Goal: Task Accomplishment & Management: Manage account settings

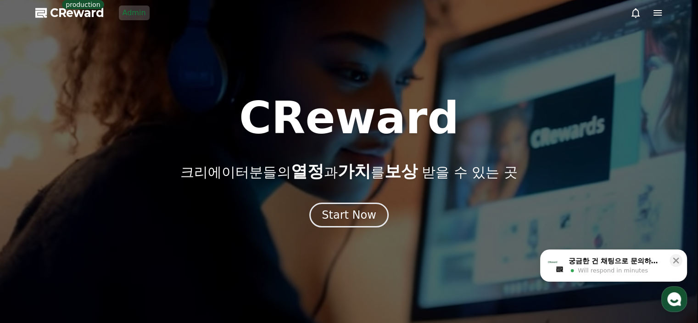
click at [116, 14] on div "CReward production Admin" at bounding box center [92, 13] width 114 height 15
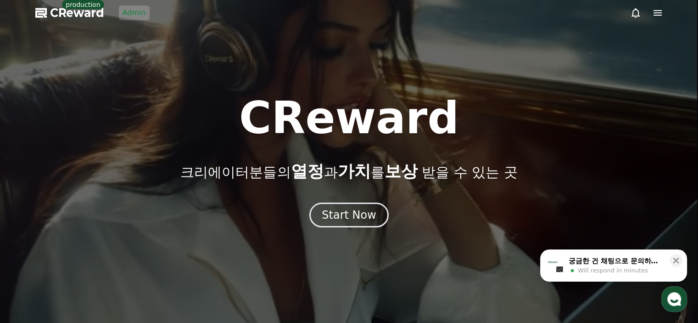
click at [125, 13] on link "Admin" at bounding box center [134, 13] width 31 height 15
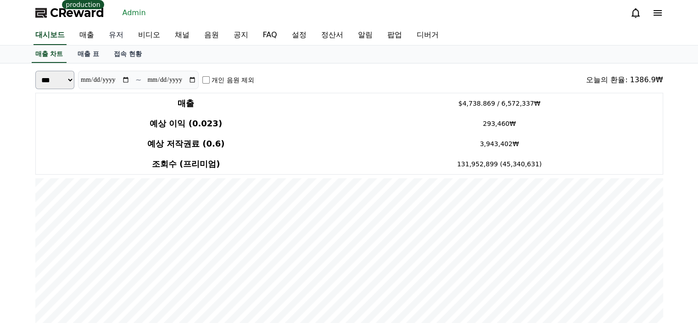
click at [119, 33] on link "유저" at bounding box center [115, 35] width 29 height 19
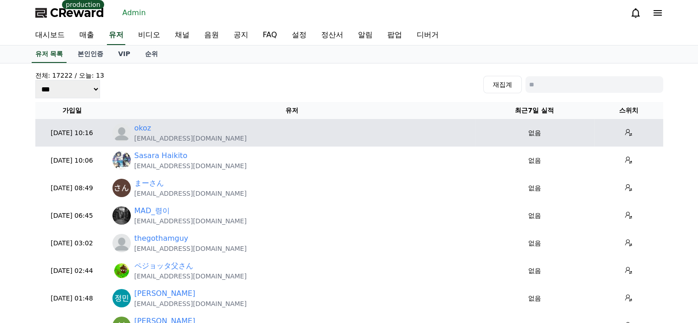
click at [178, 138] on p "goodoz@naver.com" at bounding box center [190, 138] width 112 height 9
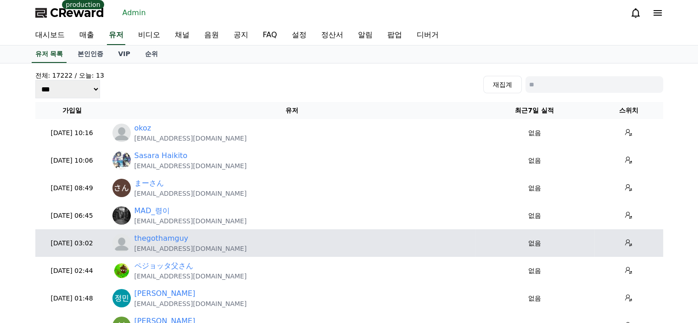
click at [192, 250] on p "aqueminiverse@gmail.com" at bounding box center [190, 248] width 112 height 9
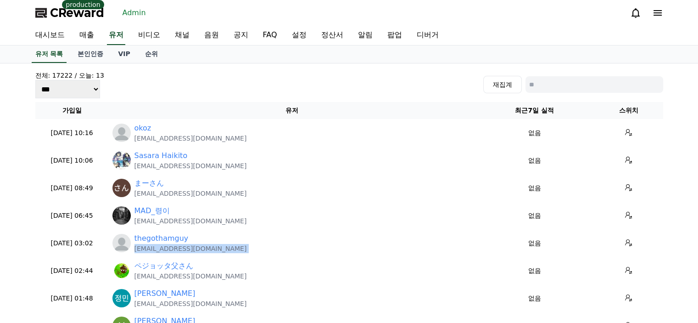
copy tr "aqueminiverse@gmail.com"
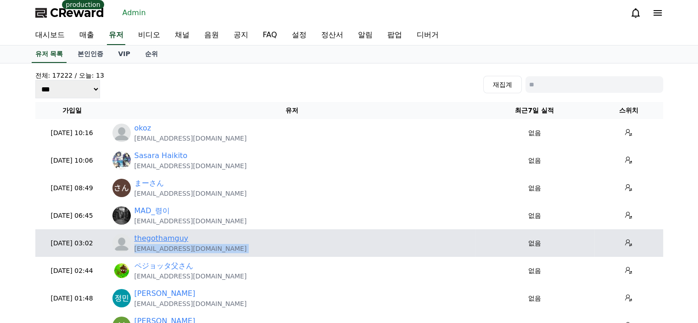
click at [176, 239] on link "thegothamguy" at bounding box center [161, 238] width 54 height 11
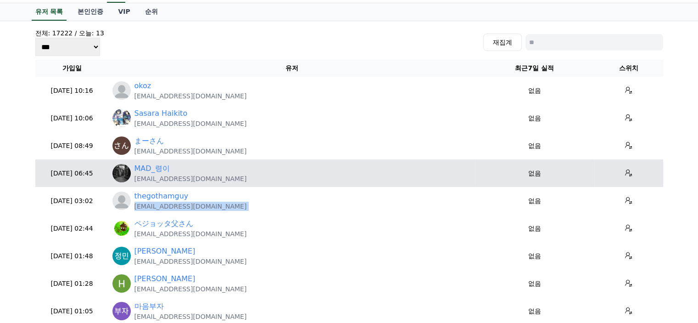
scroll to position [138, 0]
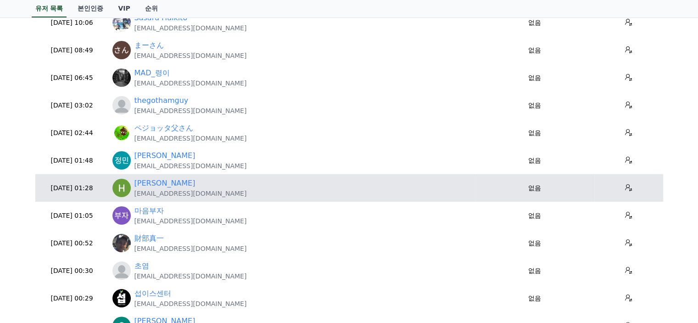
click at [177, 193] on p "hamraskinny333@gmail.com" at bounding box center [190, 193] width 112 height 9
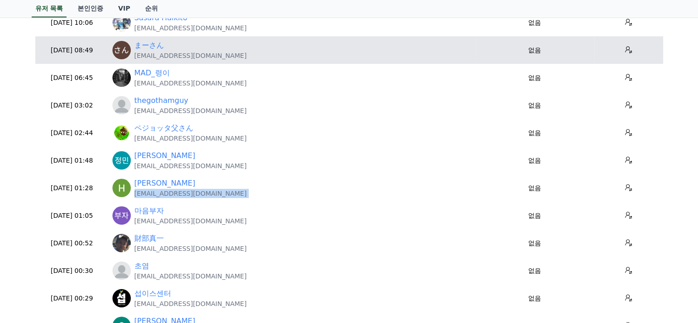
copy tr "hamraskinny333@gmail.com"
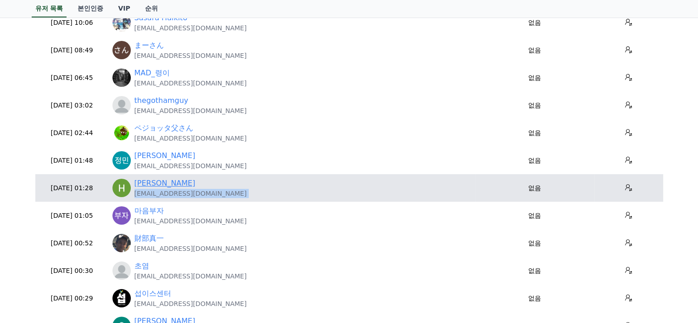
click at [163, 181] on link "Hamisi Ramadhan" at bounding box center [164, 183] width 61 height 11
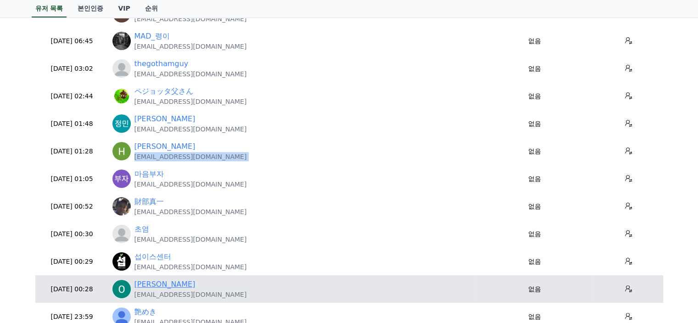
scroll to position [229, 0]
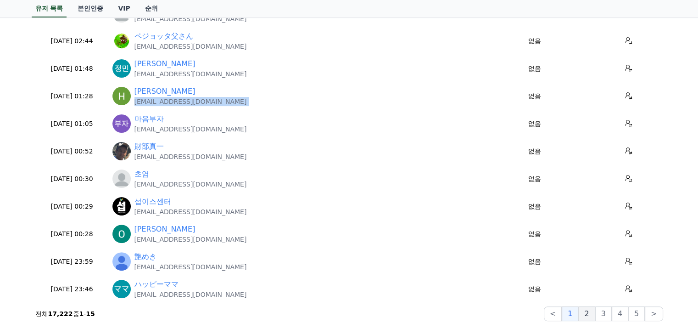
click at [588, 311] on button "2" at bounding box center [586, 313] width 17 height 15
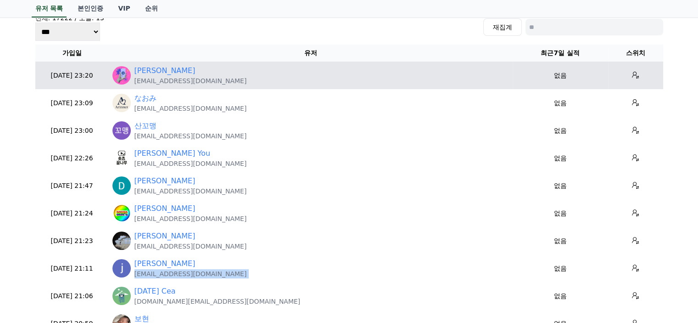
scroll to position [46, 0]
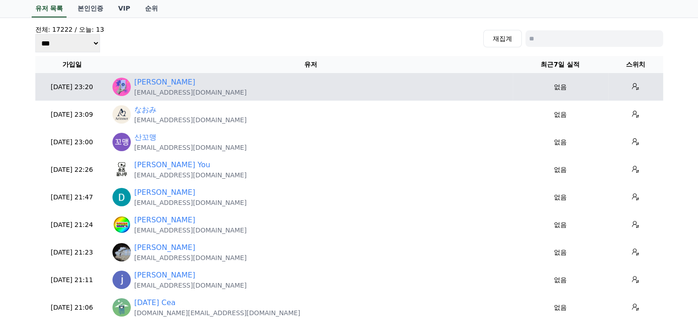
click at [180, 94] on p "woowa2345@gmail.com" at bounding box center [190, 92] width 112 height 9
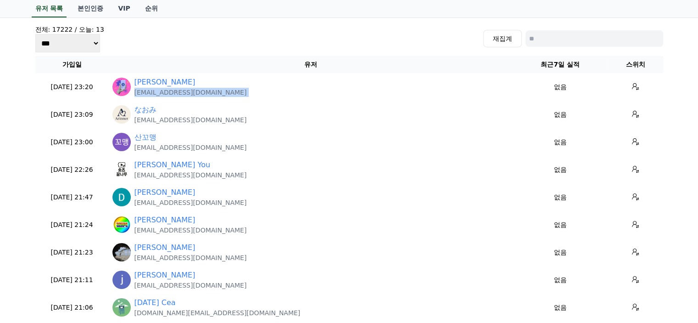
copy tr "woowa2345@gmail.com"
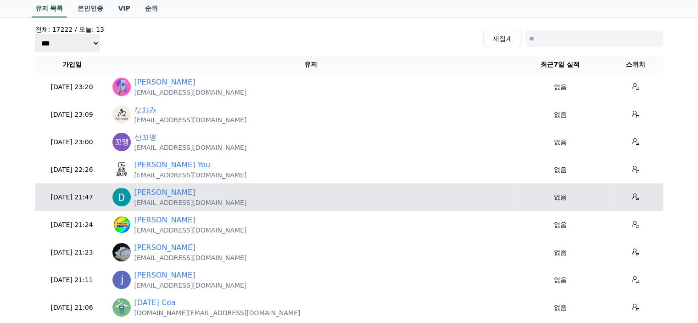
click at [169, 201] on p "danelpj37@gmail.com" at bounding box center [190, 202] width 112 height 9
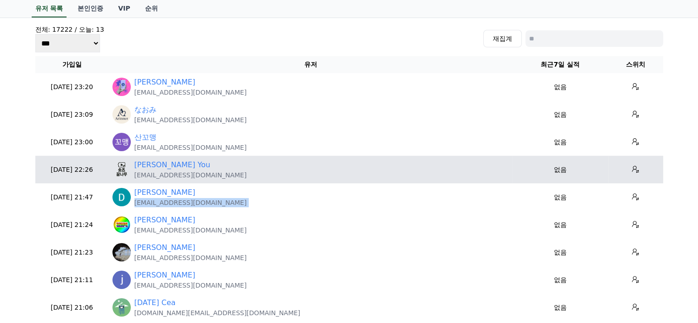
copy tr "danelpj37@gmail.com"
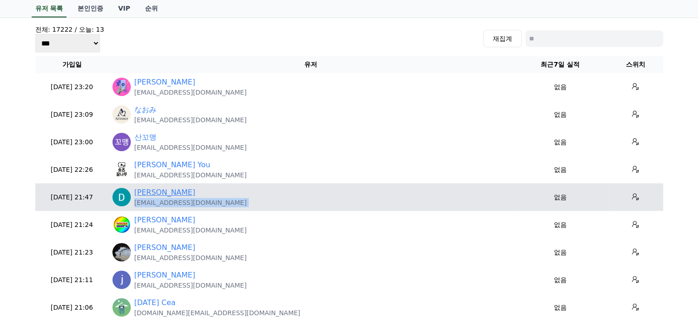
click at [159, 190] on link "Danel Pj" at bounding box center [164, 192] width 61 height 11
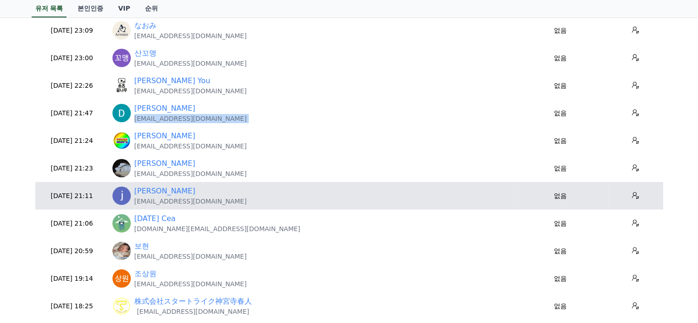
scroll to position [138, 0]
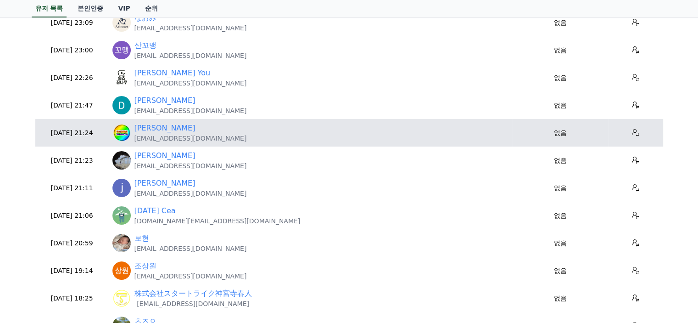
click at [178, 138] on p "jsns07658@gmail.com" at bounding box center [190, 138] width 112 height 9
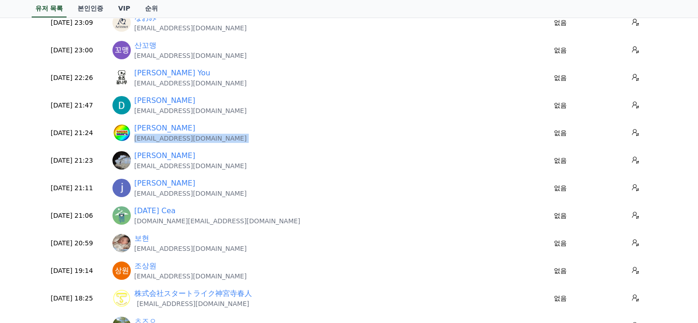
copy tr "jsns07658@gmail.com"
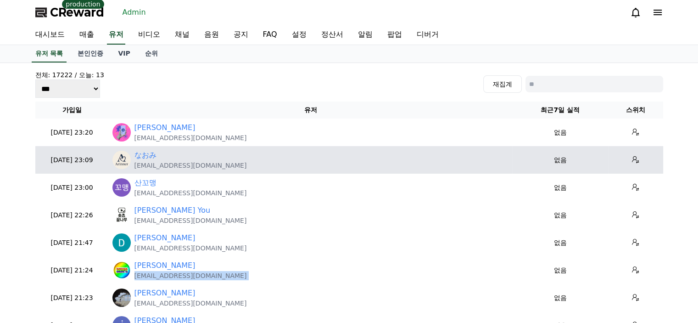
scroll to position [0, 0]
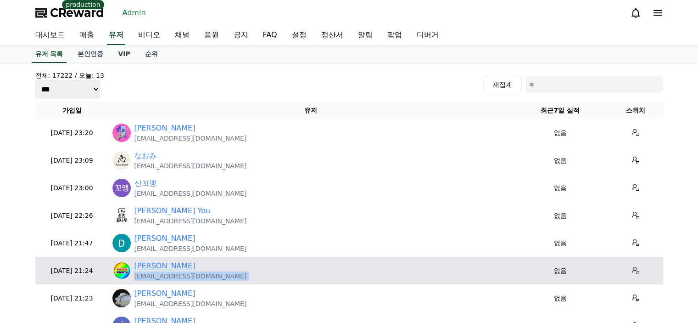
click at [178, 265] on link "Shaheen Khan" at bounding box center [164, 265] width 61 height 11
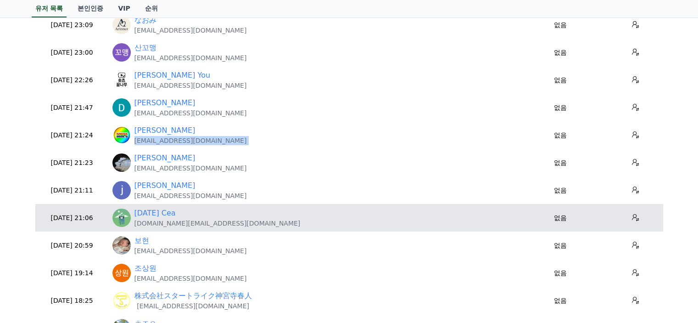
scroll to position [138, 0]
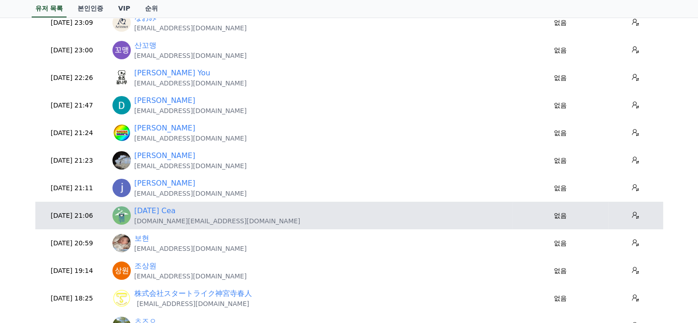
click at [180, 219] on p "[DOMAIN_NAME][EMAIL_ADDRESS][DOMAIN_NAME]" at bounding box center [217, 220] width 166 height 9
click at [180, 219] on p "grinarts.work@gmail.com" at bounding box center [217, 220] width 166 height 9
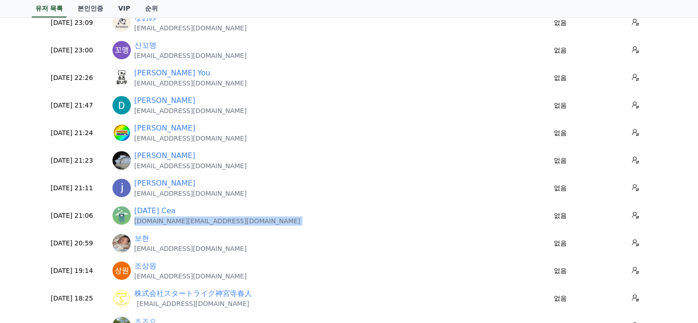
copy tr "[DOMAIN_NAME][EMAIL_ADDRESS][DOMAIN_NAME]"
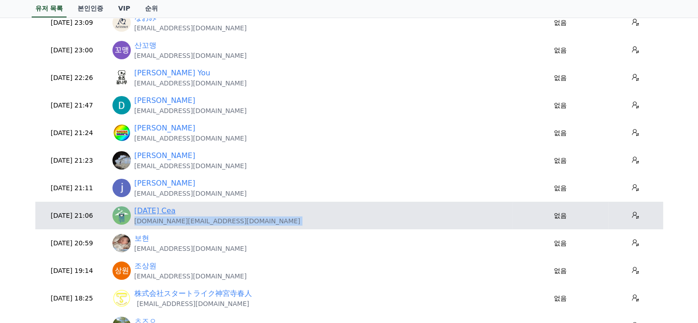
click at [151, 213] on link "Jul Cea" at bounding box center [154, 210] width 41 height 11
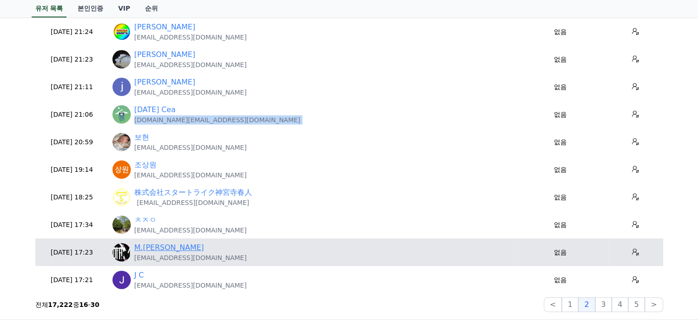
scroll to position [275, 0]
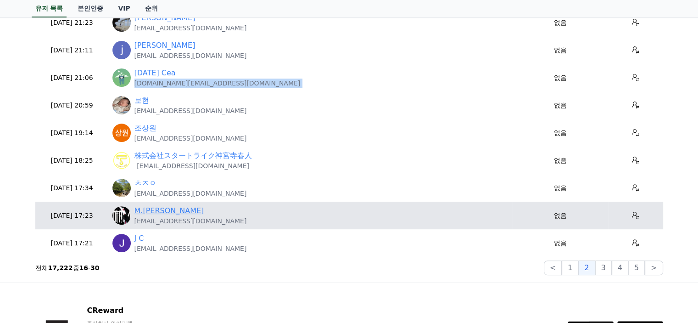
click at [173, 212] on link "M.Hassan Abrar" at bounding box center [169, 210] width 70 height 11
click at [168, 222] on p "[EMAIL_ADDRESS][DOMAIN_NAME]" at bounding box center [190, 220] width 112 height 9
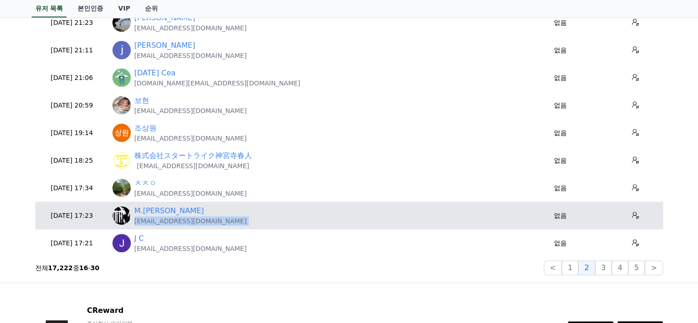
click at [168, 222] on p "[EMAIL_ADDRESS][DOMAIN_NAME]" at bounding box center [190, 220] width 112 height 9
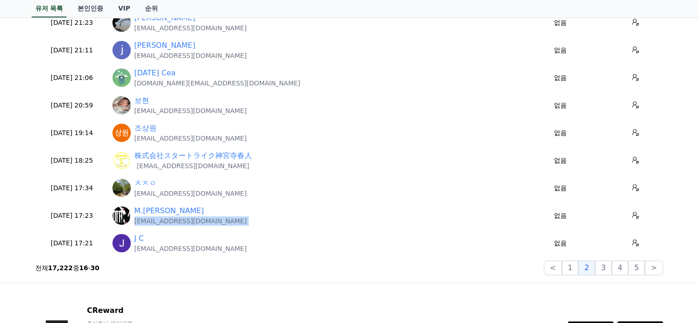
copy tr "[EMAIL_ADDRESS][DOMAIN_NAME]"
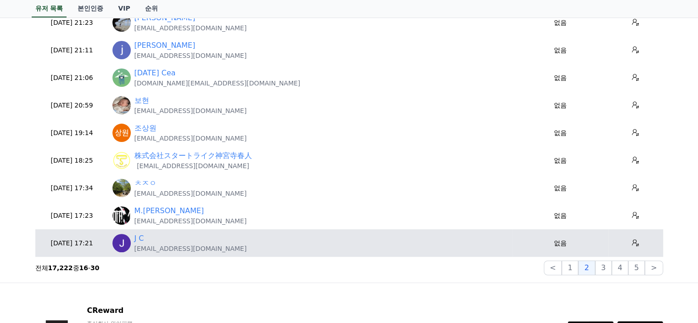
click at [153, 251] on p "nansoiyo22@gmail.com" at bounding box center [190, 248] width 112 height 9
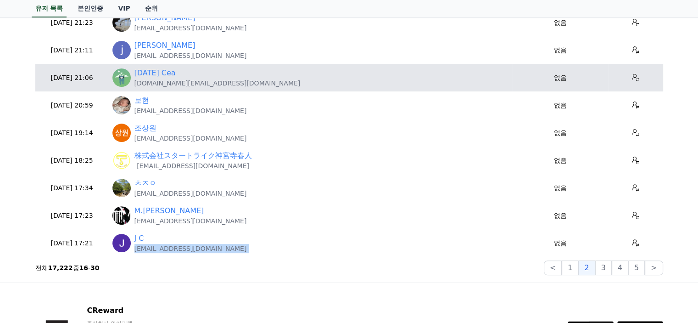
copy tr "nansoiyo22@gmail.com"
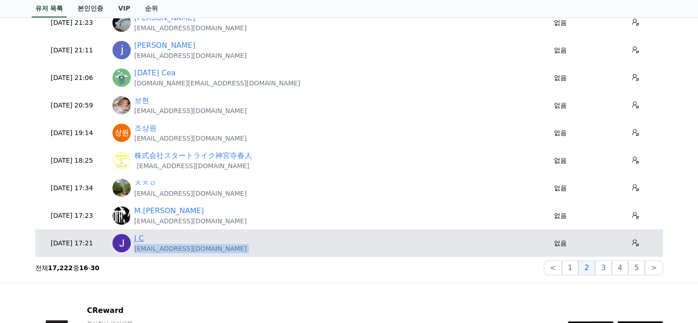
click at [135, 234] on link "J C" at bounding box center [139, 238] width 10 height 11
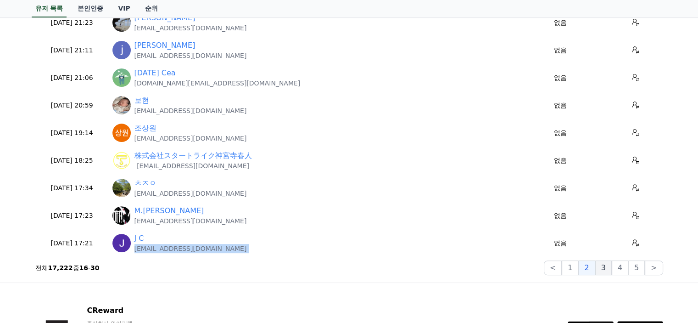
click at [610, 266] on button "3" at bounding box center [603, 267] width 17 height 15
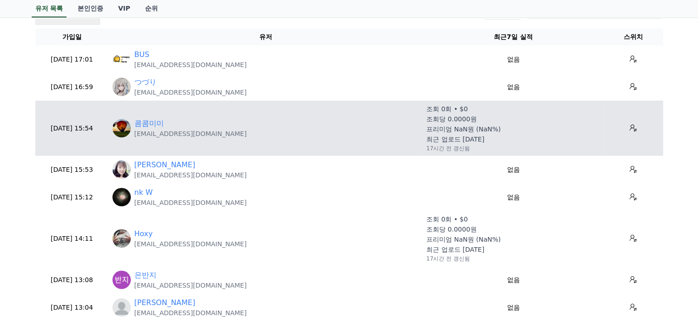
scroll to position [46, 0]
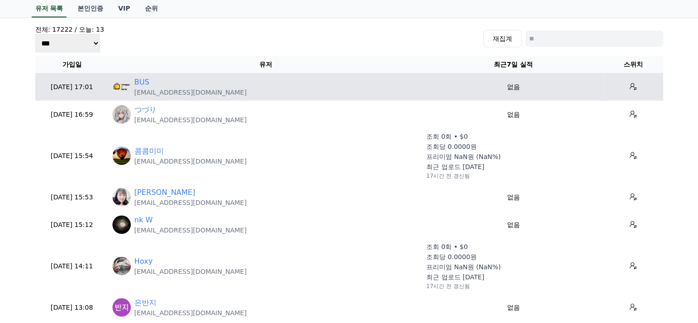
click at [143, 88] on p "eztoguy@gmail.com" at bounding box center [190, 92] width 112 height 9
click at [147, 94] on p "eztoguy@gmail.com" at bounding box center [190, 92] width 112 height 9
copy tr "eztoguy@gmail.com"
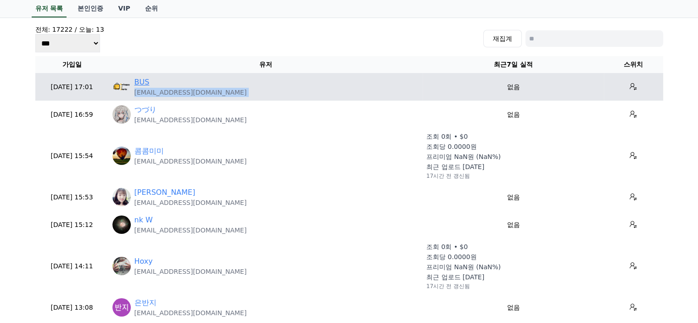
click at [140, 80] on link "BUS" at bounding box center [141, 82] width 15 height 11
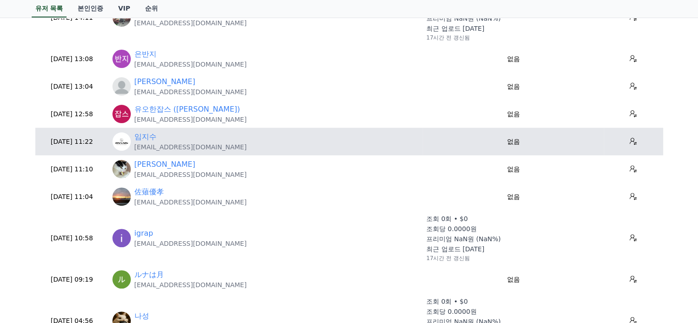
scroll to position [321, 0]
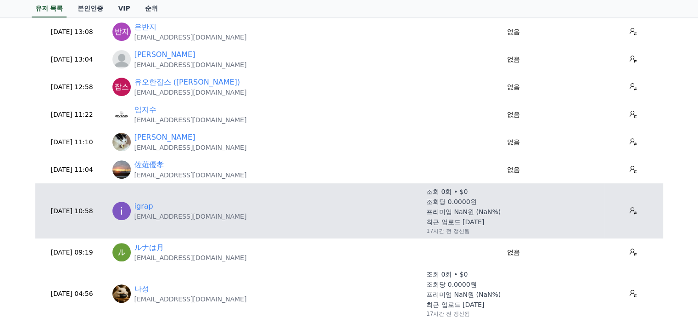
click at [131, 207] on div "igrap igrap77@gmail.com" at bounding box center [265, 211] width 307 height 20
click at [139, 207] on link "igrap" at bounding box center [143, 206] width 19 height 11
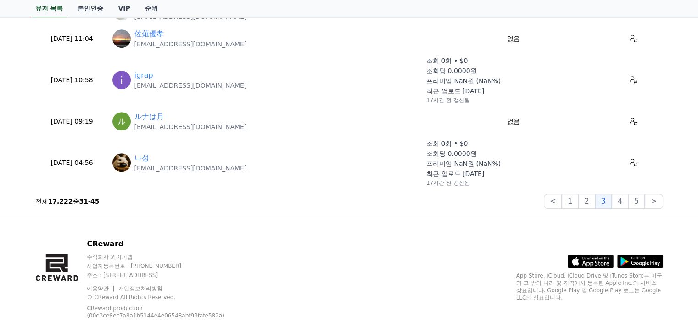
scroll to position [459, 0]
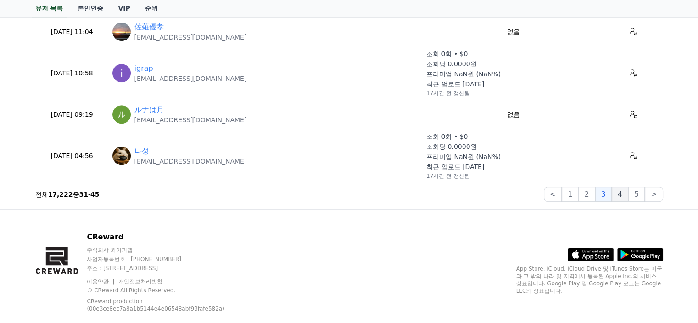
click at [618, 190] on button "4" at bounding box center [620, 194] width 17 height 15
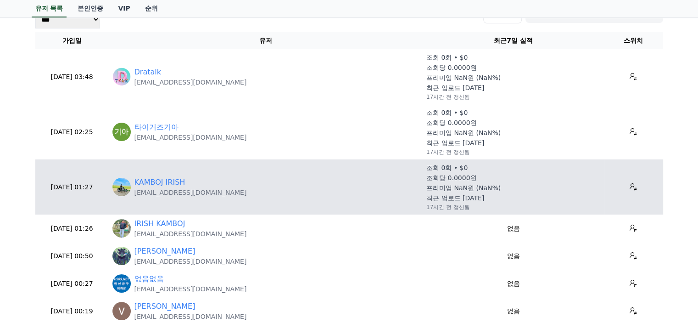
scroll to position [92, 0]
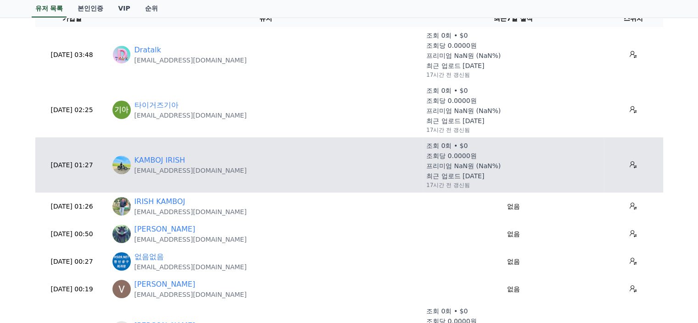
click at [173, 168] on p "irishkamboj1234@gmail.com" at bounding box center [190, 170] width 112 height 9
copy tr "irishkamboj1234@gmail.com"
click at [155, 161] on link "KAMBOJ IRISH" at bounding box center [159, 160] width 51 height 11
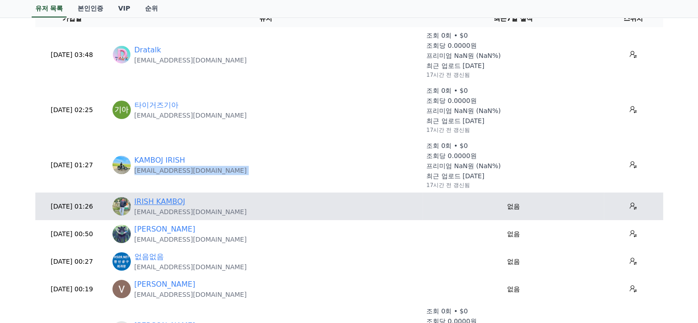
click at [169, 203] on link "IRISH KAMBOJ" at bounding box center [159, 201] width 51 height 11
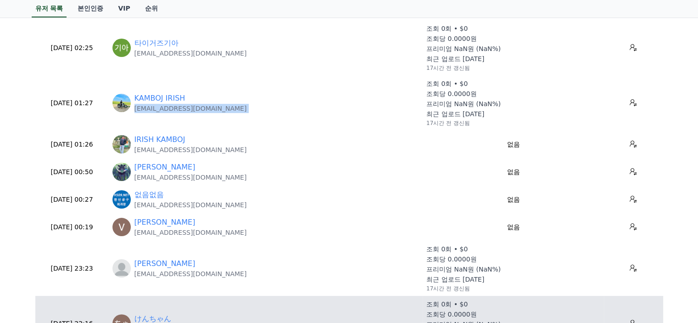
scroll to position [184, 0]
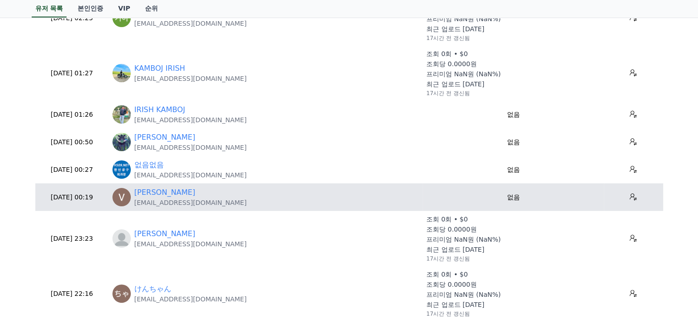
click at [178, 203] on p "onanana100@gmail.com" at bounding box center [190, 202] width 112 height 9
click at [153, 192] on link "VIN KE" at bounding box center [164, 192] width 61 height 11
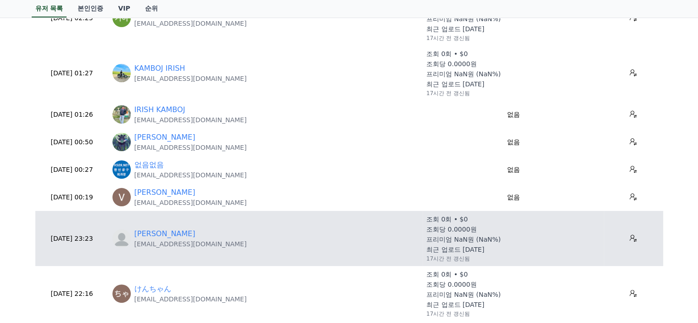
click at [182, 244] on p "zndreams97@gmail.com" at bounding box center [190, 243] width 112 height 9
click at [156, 238] on link "Zafar Ali" at bounding box center [164, 233] width 61 height 11
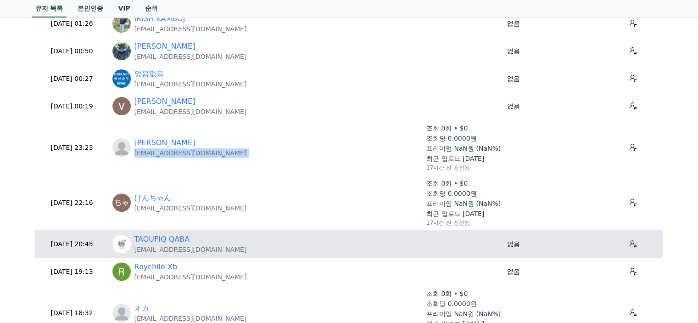
scroll to position [275, 0]
click at [163, 239] on link "TAOUFIQ QABA" at bounding box center [162, 238] width 56 height 11
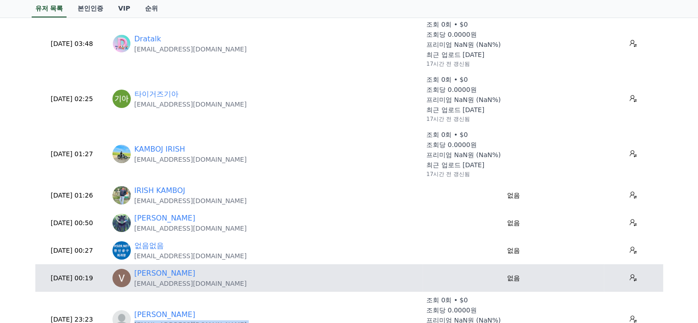
scroll to position [0, 0]
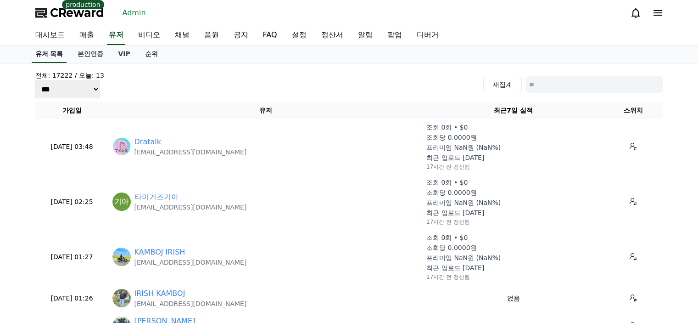
click at [45, 56] on link "유저 목록" at bounding box center [49, 53] width 35 height 17
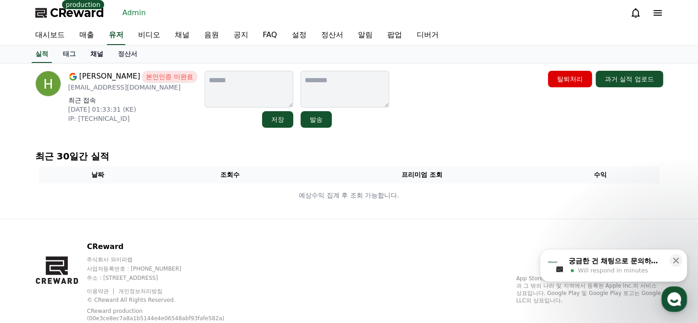
click at [97, 55] on link "채널" at bounding box center [97, 53] width 28 height 17
click at [95, 51] on link "채널" at bounding box center [97, 53] width 28 height 17
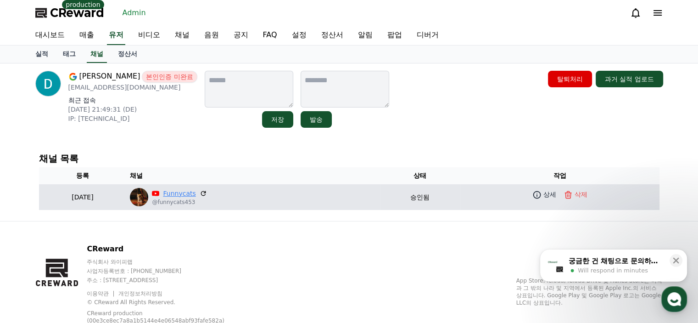
click at [196, 193] on link "Funnycats" at bounding box center [179, 194] width 33 height 10
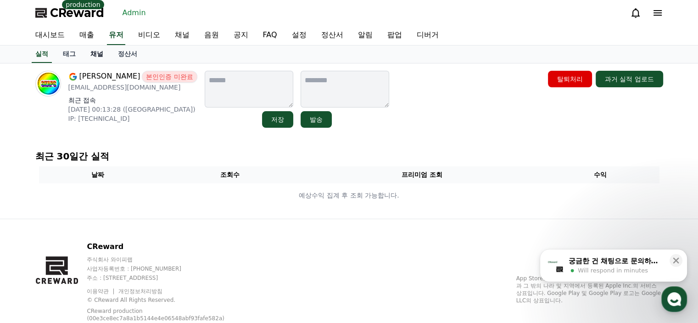
click at [99, 53] on link "채널" at bounding box center [97, 53] width 28 height 17
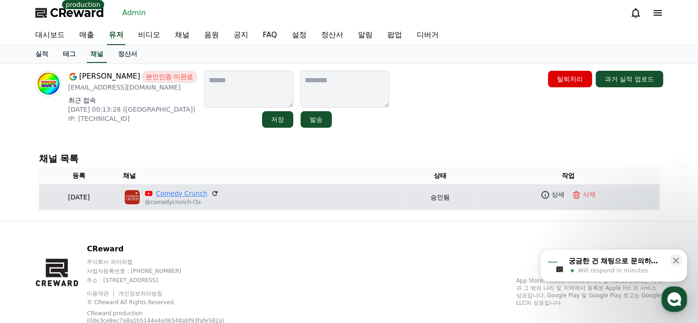
click at [204, 196] on link "Comedy Crunch" at bounding box center [181, 194] width 51 height 10
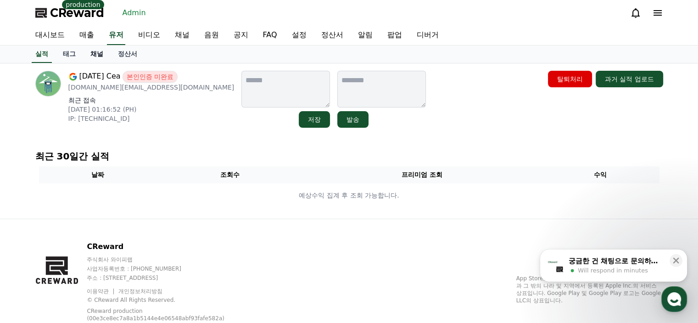
click at [93, 54] on link "채널" at bounding box center [97, 53] width 28 height 17
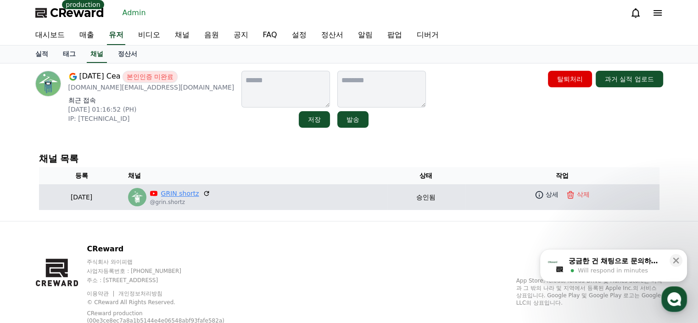
click at [199, 195] on link "GRIN shortz" at bounding box center [180, 194] width 38 height 10
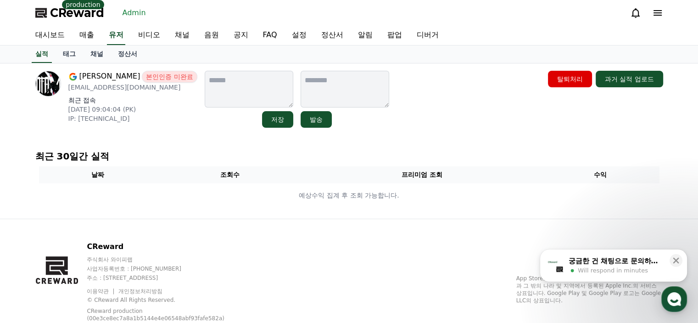
click at [106, 87] on p "[EMAIL_ADDRESS][DOMAIN_NAME]" at bounding box center [132, 87] width 129 height 9
click at [106, 87] on p "mianhassau@gmail.com" at bounding box center [132, 87] width 129 height 9
copy div "mianhassau@gmail.com"
click at [103, 51] on link "채널" at bounding box center [97, 53] width 28 height 17
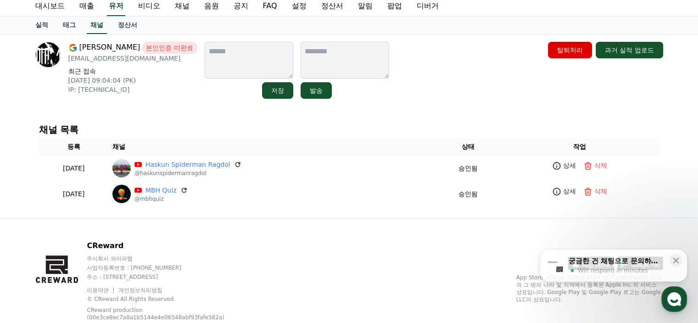
scroll to position [56, 0]
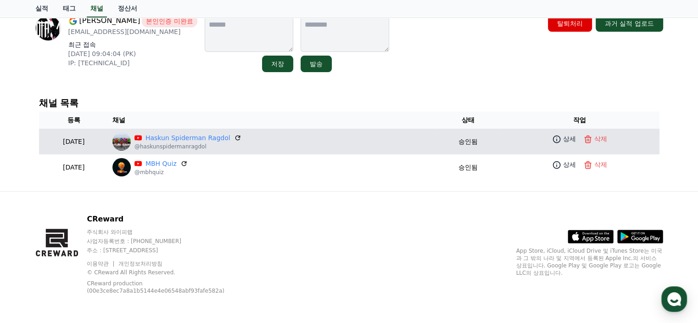
click at [233, 143] on p "@haskunspidermanragdol" at bounding box center [187, 146] width 107 height 7
click at [230, 137] on link "Haskun Spiderman Ragdol" at bounding box center [187, 138] width 85 height 10
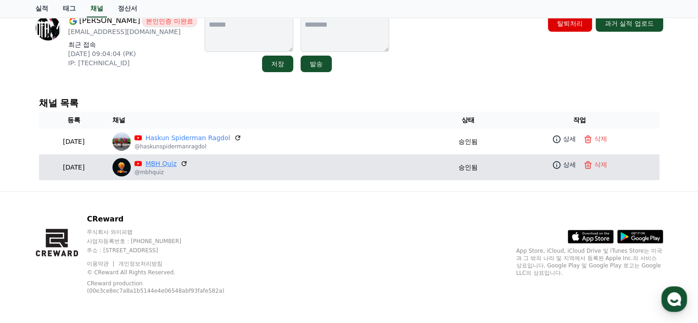
click at [177, 162] on link "MBH Quiz" at bounding box center [160, 164] width 31 height 10
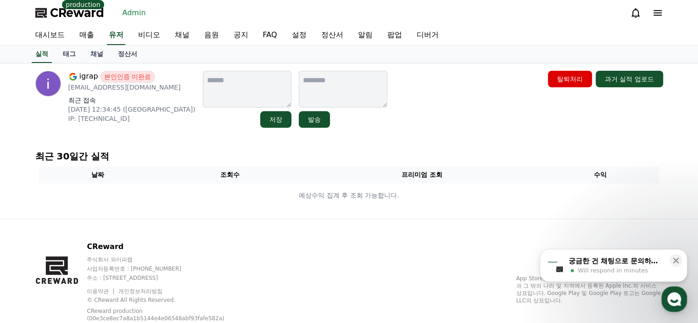
click at [111, 84] on p "[EMAIL_ADDRESS][DOMAIN_NAME]" at bounding box center [131, 87] width 127 height 9
copy div "[EMAIL_ADDRESS][DOMAIN_NAME]"
click at [101, 56] on link "채널" at bounding box center [97, 53] width 28 height 17
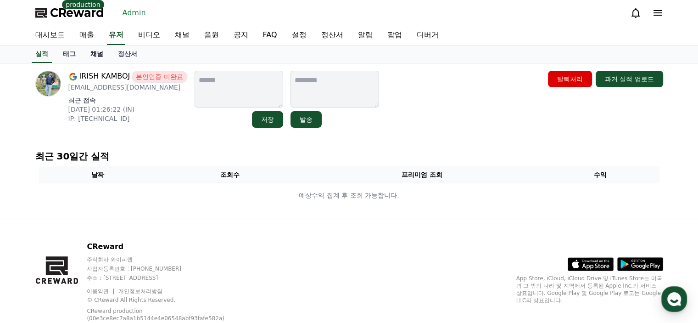
click at [92, 58] on link "채널" at bounding box center [97, 53] width 28 height 17
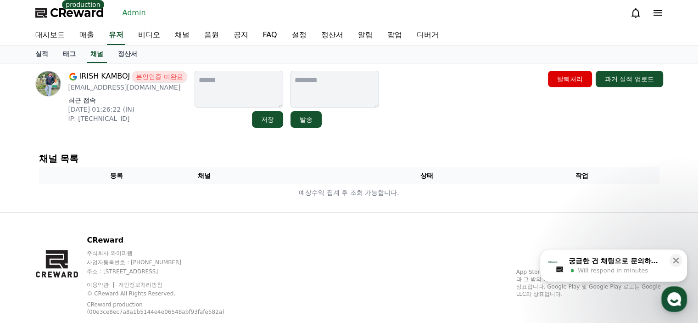
click at [144, 86] on p "[EMAIL_ADDRESS][DOMAIN_NAME]" at bounding box center [127, 87] width 119 height 9
copy div "[EMAIL_ADDRESS][DOMAIN_NAME]"
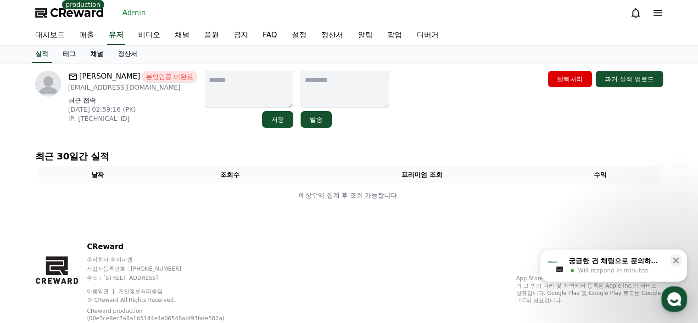
click at [96, 55] on link "채널" at bounding box center [97, 53] width 28 height 17
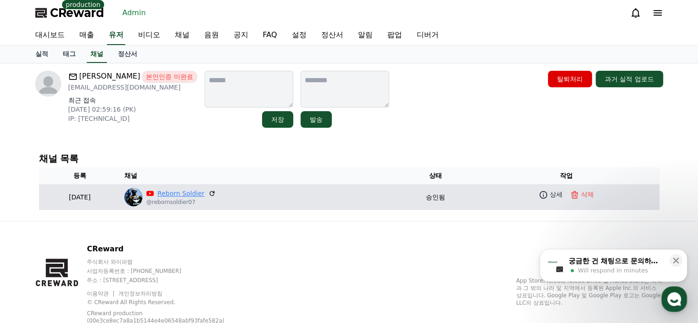
click at [204, 189] on link "Reborn Soldier" at bounding box center [180, 194] width 47 height 10
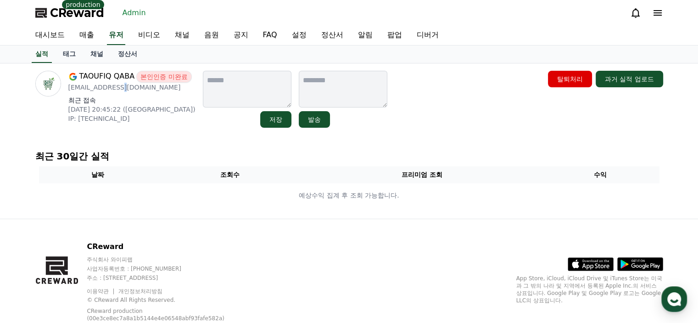
click at [112, 89] on p "[EMAIL_ADDRESS][DOMAIN_NAME]" at bounding box center [131, 87] width 127 height 9
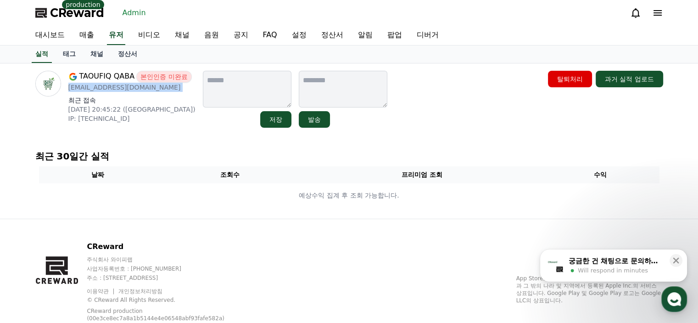
click at [112, 89] on p "[EMAIL_ADDRESS][DOMAIN_NAME]" at bounding box center [131, 87] width 127 height 9
copy div "[EMAIL_ADDRESS][DOMAIN_NAME]"
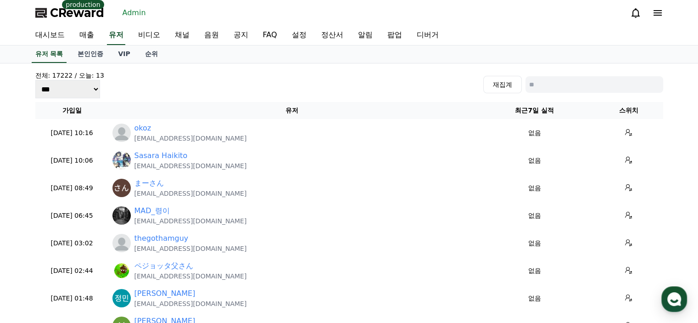
click at [143, 75] on div "전체: 17222 / [DATE]: 13 *** *** *** 재집계" at bounding box center [349, 85] width 628 height 28
click at [181, 27] on link "채널" at bounding box center [182, 35] width 29 height 19
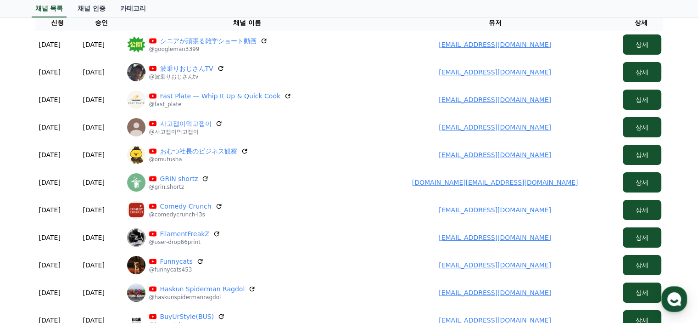
scroll to position [92, 0]
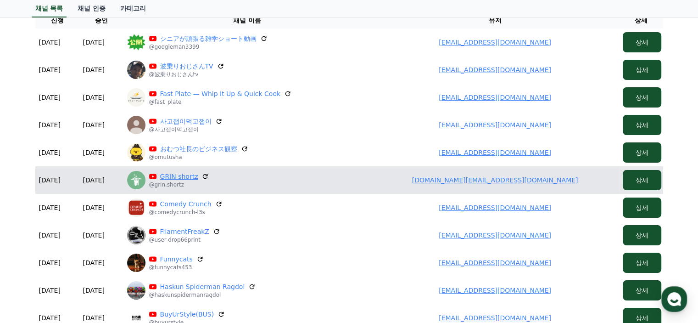
click at [188, 176] on link "GRIN shortz" at bounding box center [179, 176] width 38 height 9
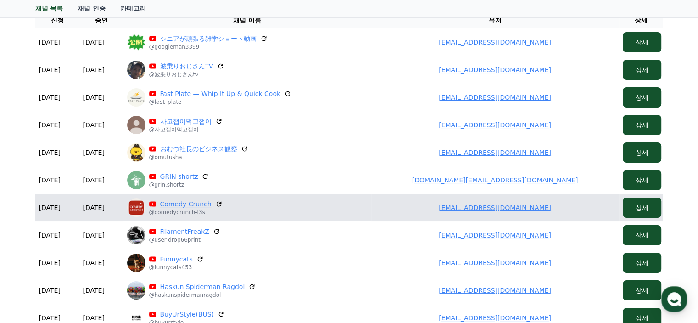
click at [175, 205] on link "Comedy Crunch" at bounding box center [185, 203] width 51 height 9
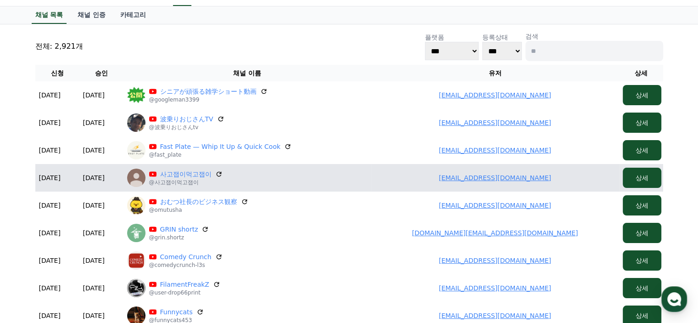
scroll to position [0, 0]
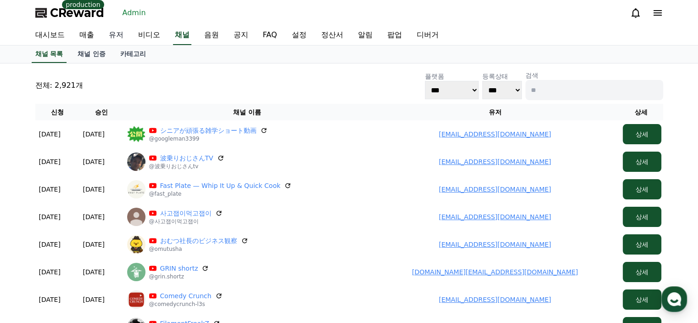
click at [117, 29] on link "유저" at bounding box center [115, 35] width 29 height 19
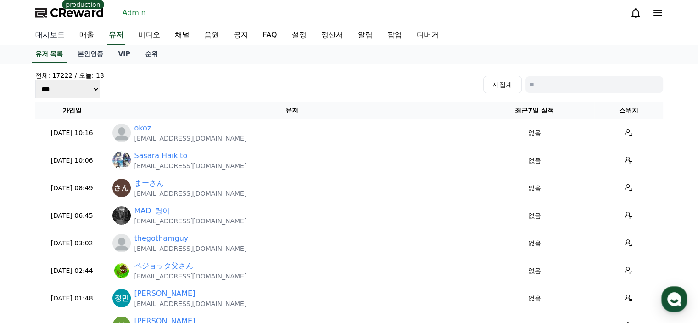
click at [50, 41] on link "대시보드" at bounding box center [50, 35] width 44 height 19
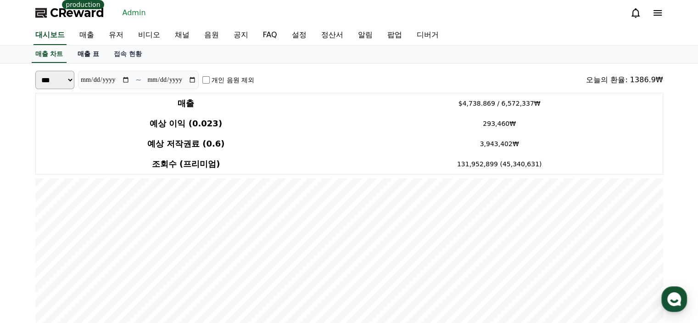
click at [85, 48] on link "매출 표" at bounding box center [88, 53] width 36 height 17
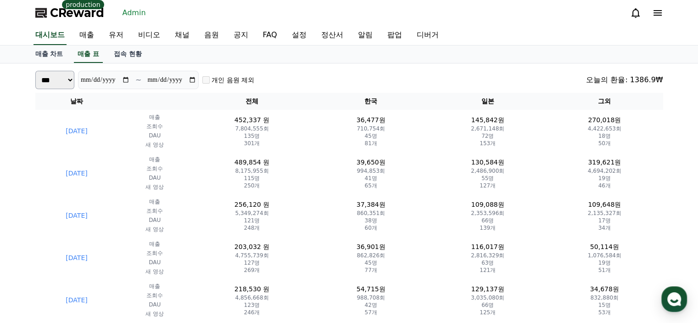
click at [526, 80] on div "**********" at bounding box center [349, 80] width 628 height 18
click at [439, 88] on div "**********" at bounding box center [349, 80] width 628 height 18
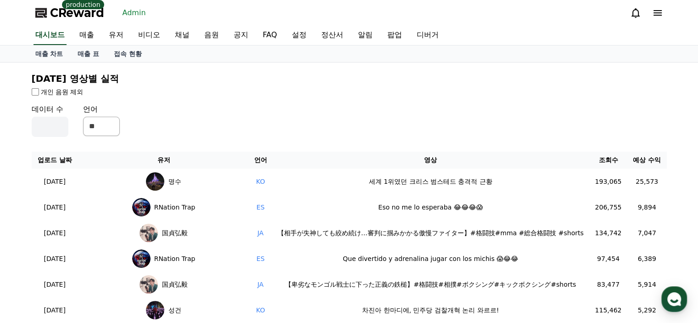
click at [312, 104] on div "데이터 수 ** 언어 ** ** ** *** ** ** ** ** ** ** ** ** ** ** ** ** ** ** ** ** ** ** …" at bounding box center [349, 120] width 635 height 33
click at [182, 36] on link "채널" at bounding box center [182, 35] width 29 height 19
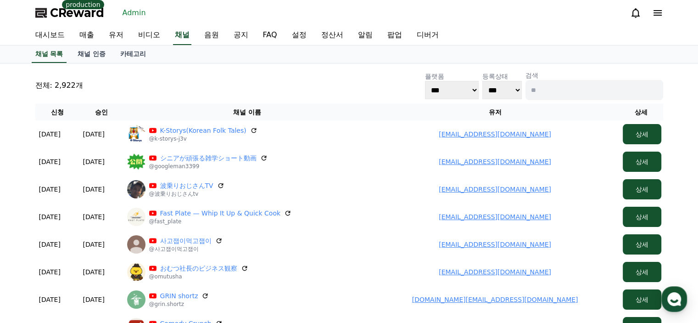
click at [191, 82] on div "전체: 2,922개 플랫폼 *** ***** **** 등록상태 *** *** 검색" at bounding box center [349, 85] width 628 height 29
click at [83, 54] on link "채널 인증" at bounding box center [91, 53] width 43 height 17
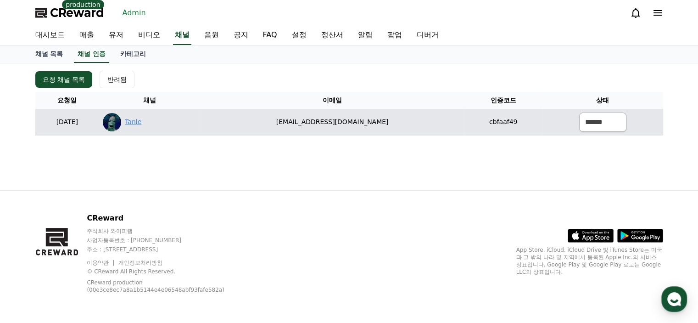
click at [141, 124] on link "Tanle" at bounding box center [133, 122] width 17 height 10
drag, startPoint x: 312, startPoint y: 121, endPoint x: 420, endPoint y: 123, distance: 107.4
click at [420, 123] on td "[EMAIL_ADDRESS][DOMAIN_NAME]" at bounding box center [333, 122] width 264 height 27
copy td "[EMAIL_ADDRESS][DOMAIN_NAME]"
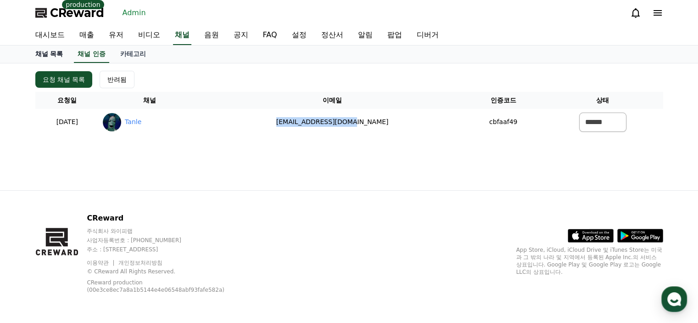
click at [48, 58] on link "채널 목록" at bounding box center [49, 53] width 43 height 17
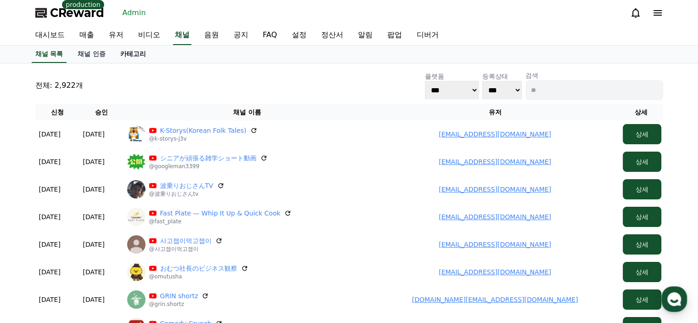
click at [122, 50] on link "카테고리" at bounding box center [133, 53] width 40 height 17
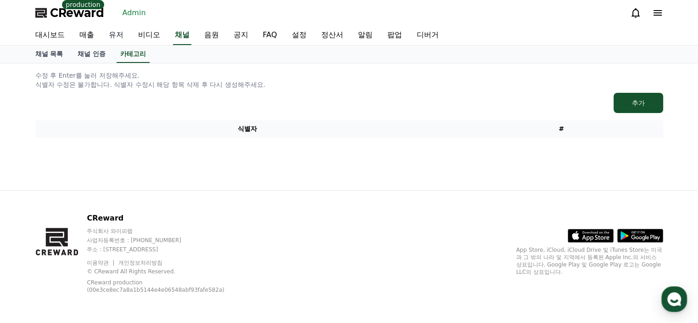
click at [119, 32] on link "유저" at bounding box center [115, 35] width 29 height 19
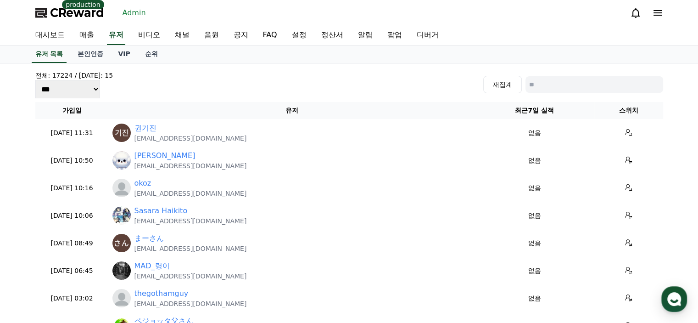
click at [560, 80] on input at bounding box center [595, 84] width 138 height 17
paste input "**********"
type input "**********"
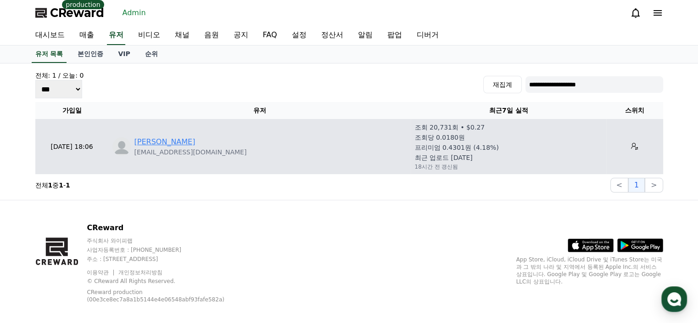
click at [147, 144] on link "[PERSON_NAME]" at bounding box center [164, 141] width 61 height 11
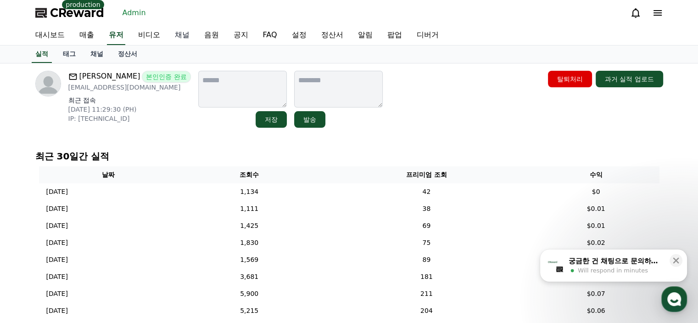
click at [190, 38] on link "채널" at bounding box center [182, 35] width 29 height 19
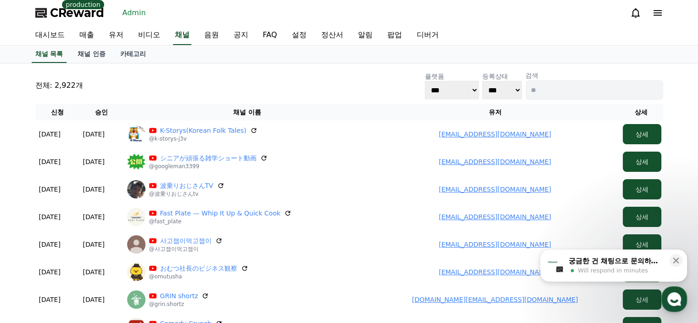
click at [301, 87] on div "전체: 2,922개 플랫폼 *** ***** **** 등록상태 *** *** 검색" at bounding box center [349, 85] width 628 height 29
click at [45, 33] on link "대시보드" at bounding box center [50, 35] width 44 height 19
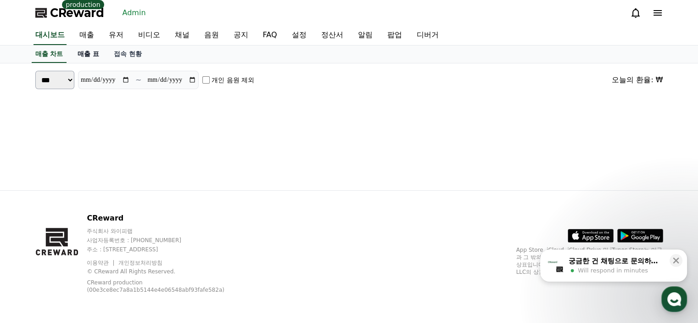
click at [95, 55] on link "매출 표" at bounding box center [88, 53] width 36 height 17
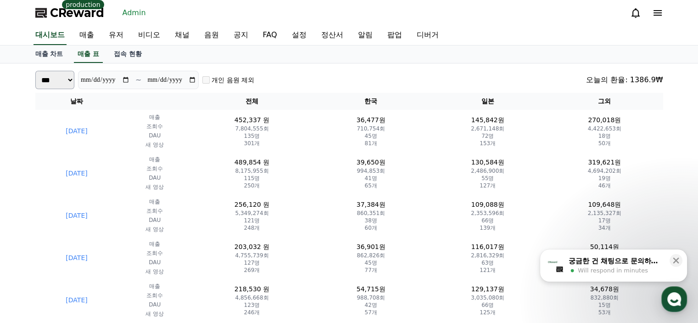
click at [468, 80] on div "**********" at bounding box center [349, 80] width 628 height 18
click at [352, 75] on div "**********" at bounding box center [349, 80] width 628 height 18
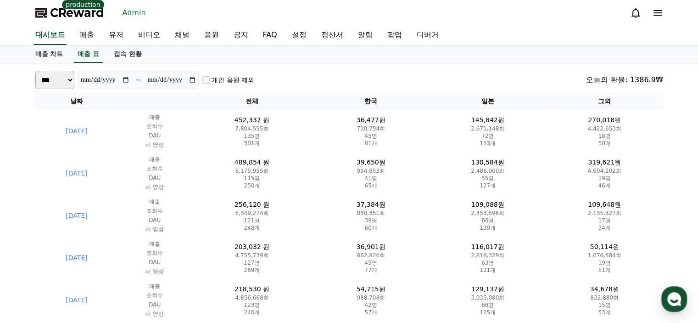
click at [243, 62] on div "매출 차트 매출 표 접속 현황" at bounding box center [349, 54] width 698 height 18
